Goal: Information Seeking & Learning: Find contact information

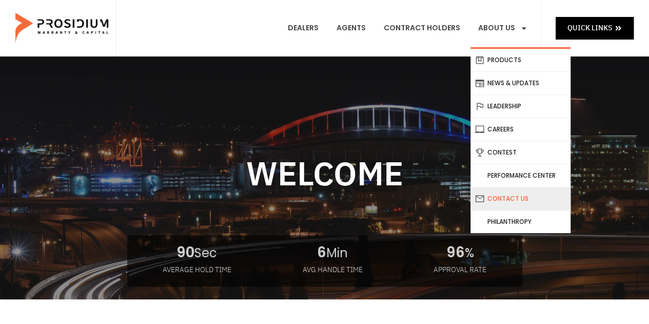
click at [508, 198] on link "Contact Us" at bounding box center [521, 198] width 100 height 23
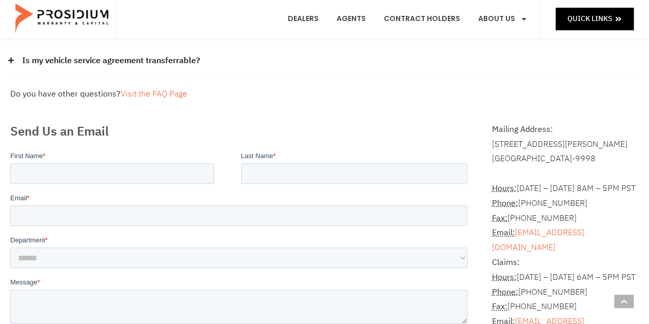
scroll to position [257, 0]
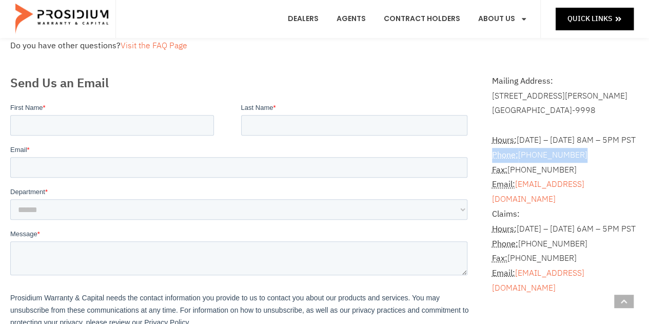
drag, startPoint x: 583, startPoint y: 155, endPoint x: 491, endPoint y: 157, distance: 91.4
click at [491, 157] on div "Mailing Address: 8790 E Via De Ventura #4427 Scottsdale, AZ 85258-9998 Hours: M…" at bounding box center [565, 243] width 157 height 349
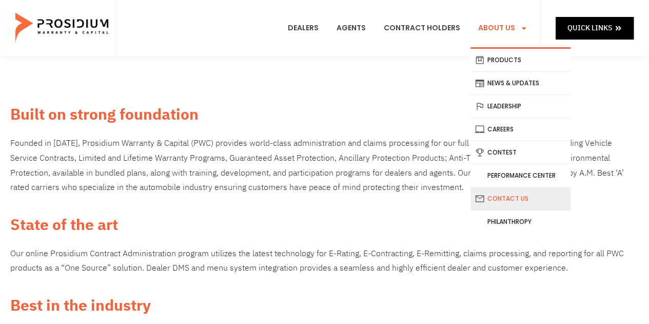
click at [533, 197] on link "Contact Us" at bounding box center [521, 198] width 100 height 23
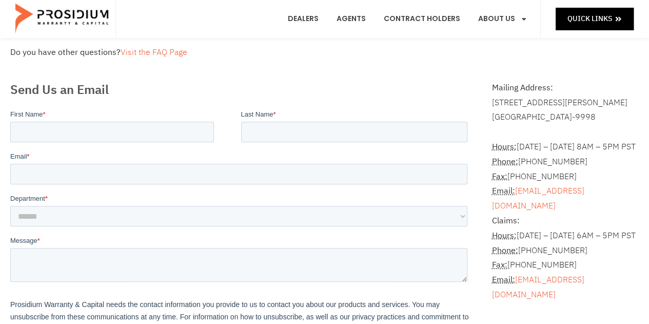
scroll to position [308, 0]
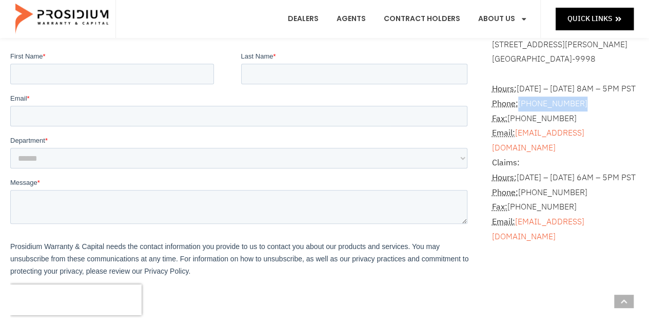
drag, startPoint x: 581, startPoint y: 100, endPoint x: 518, endPoint y: 103, distance: 62.7
click at [518, 103] on address "Hours: Monday – Friday 8AM – 5PM PST Phone: (360) 848-7922 Fax: (360) 848-7923 …" at bounding box center [565, 156] width 147 height 178
copy address "[PHONE_NUMBER]"
